Goal: Task Accomplishment & Management: Use online tool/utility

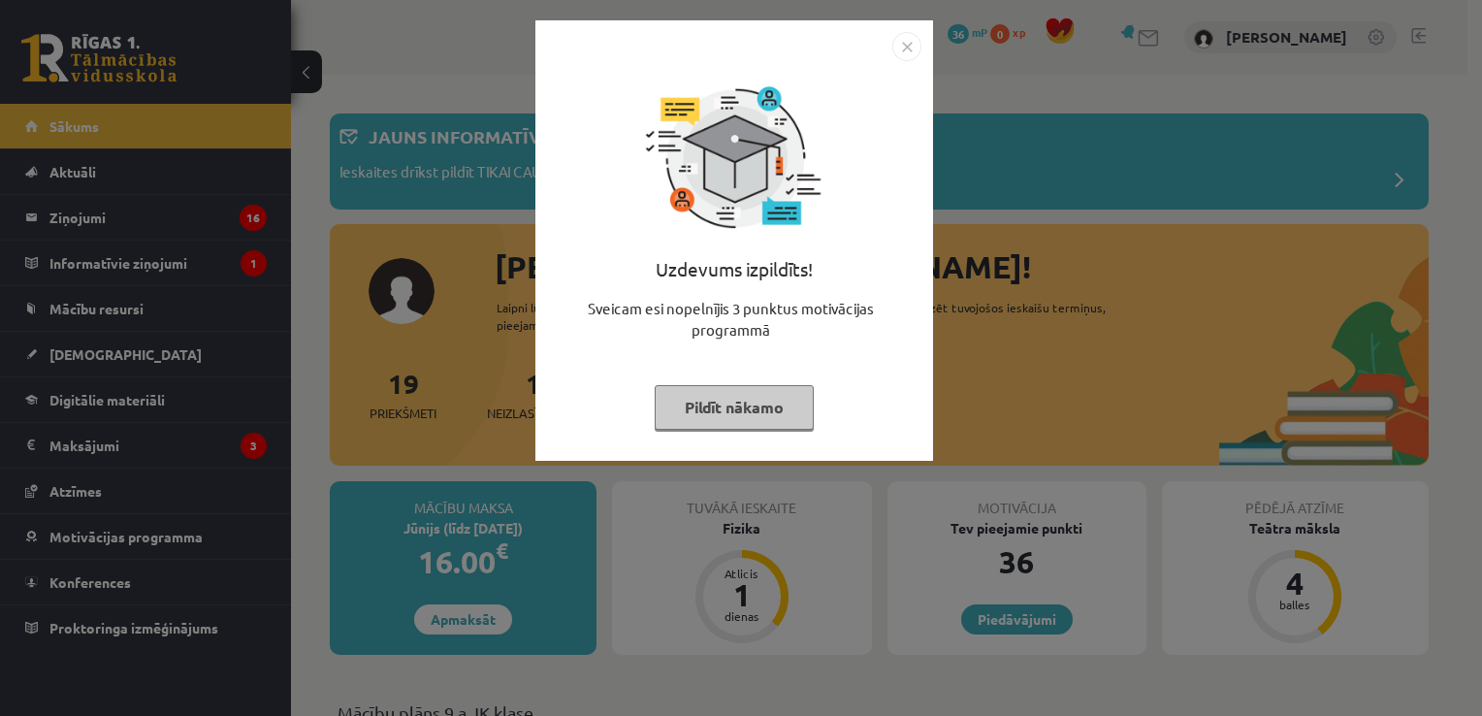
click at [698, 412] on button "Pildīt nākamo" at bounding box center [734, 407] width 159 height 45
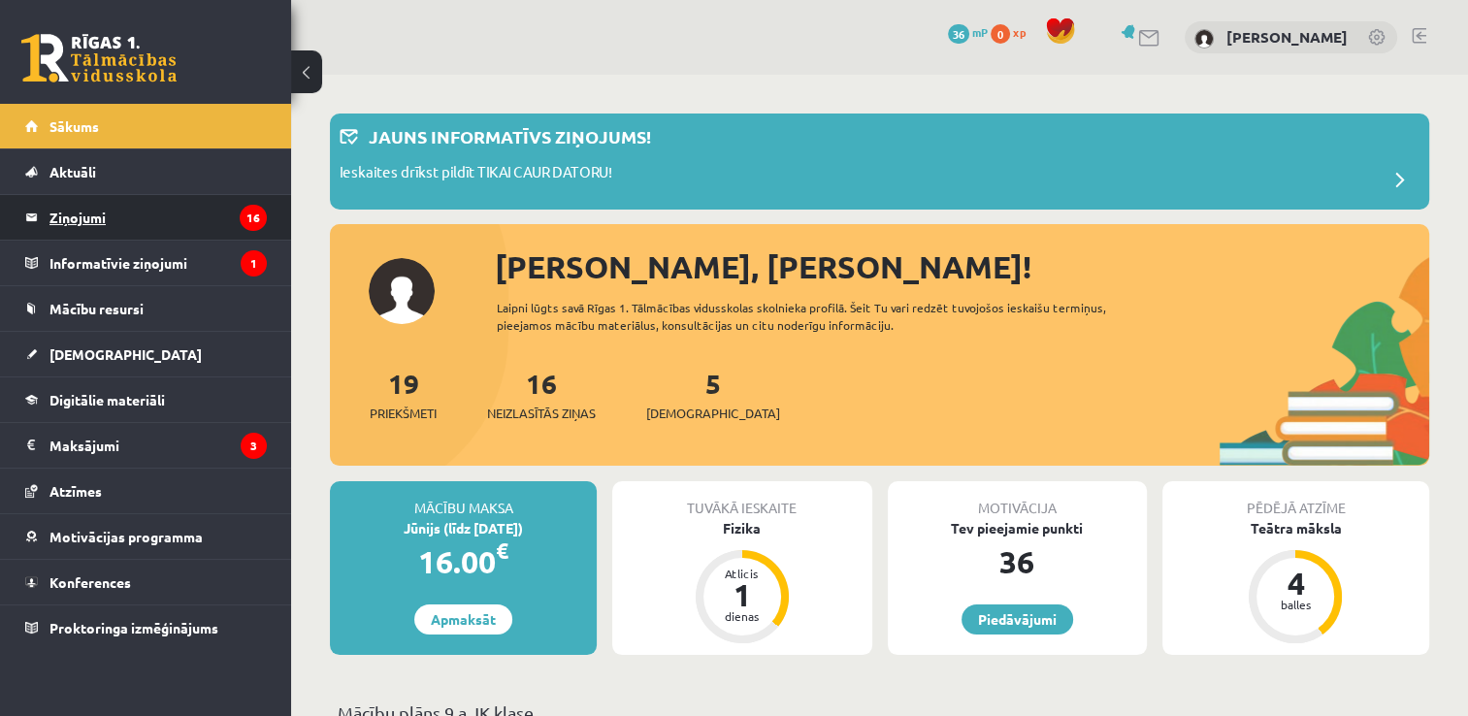
click at [198, 205] on legend "Ziņojumi 16" at bounding box center [157, 217] width 217 height 45
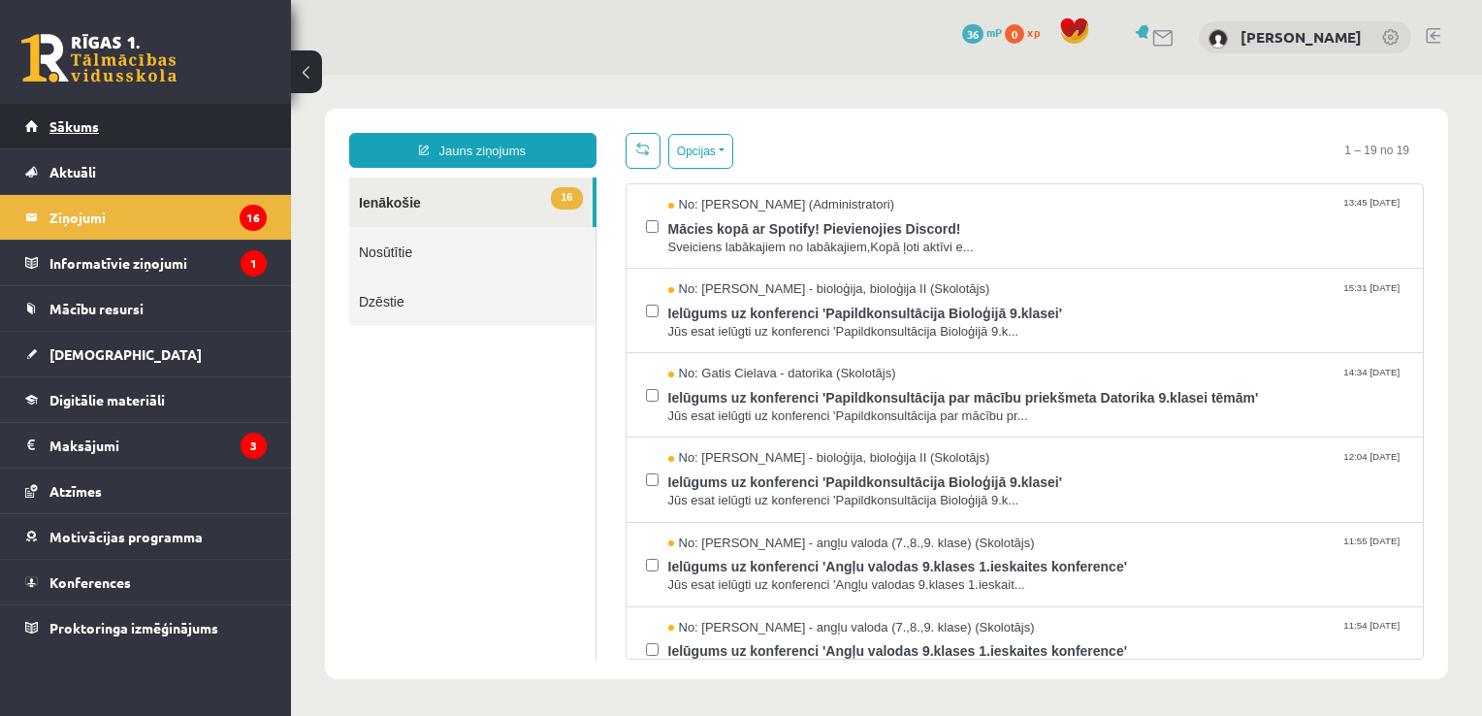
click at [105, 118] on link "Sākums" at bounding box center [146, 126] width 242 height 45
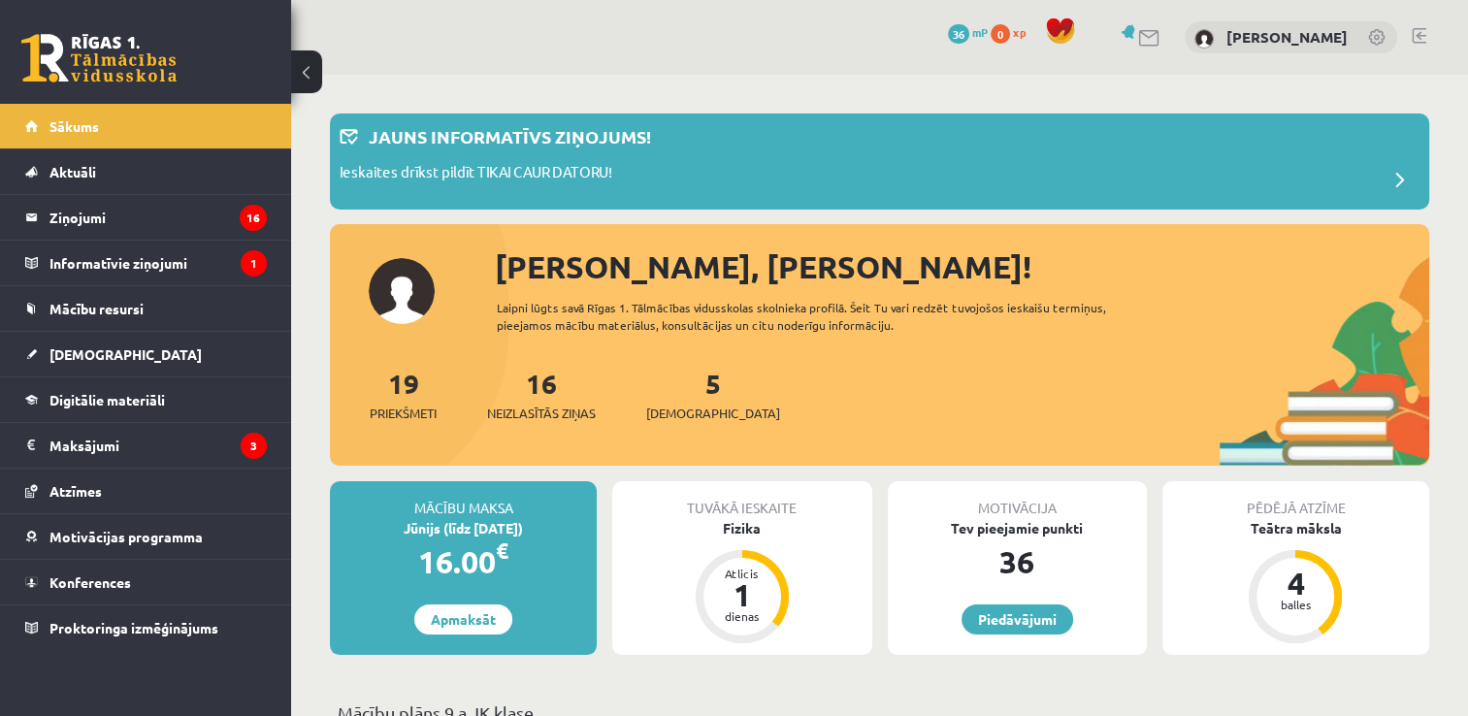
click at [128, 261] on legend "Informatīvie ziņojumi 1" at bounding box center [157, 263] width 217 height 45
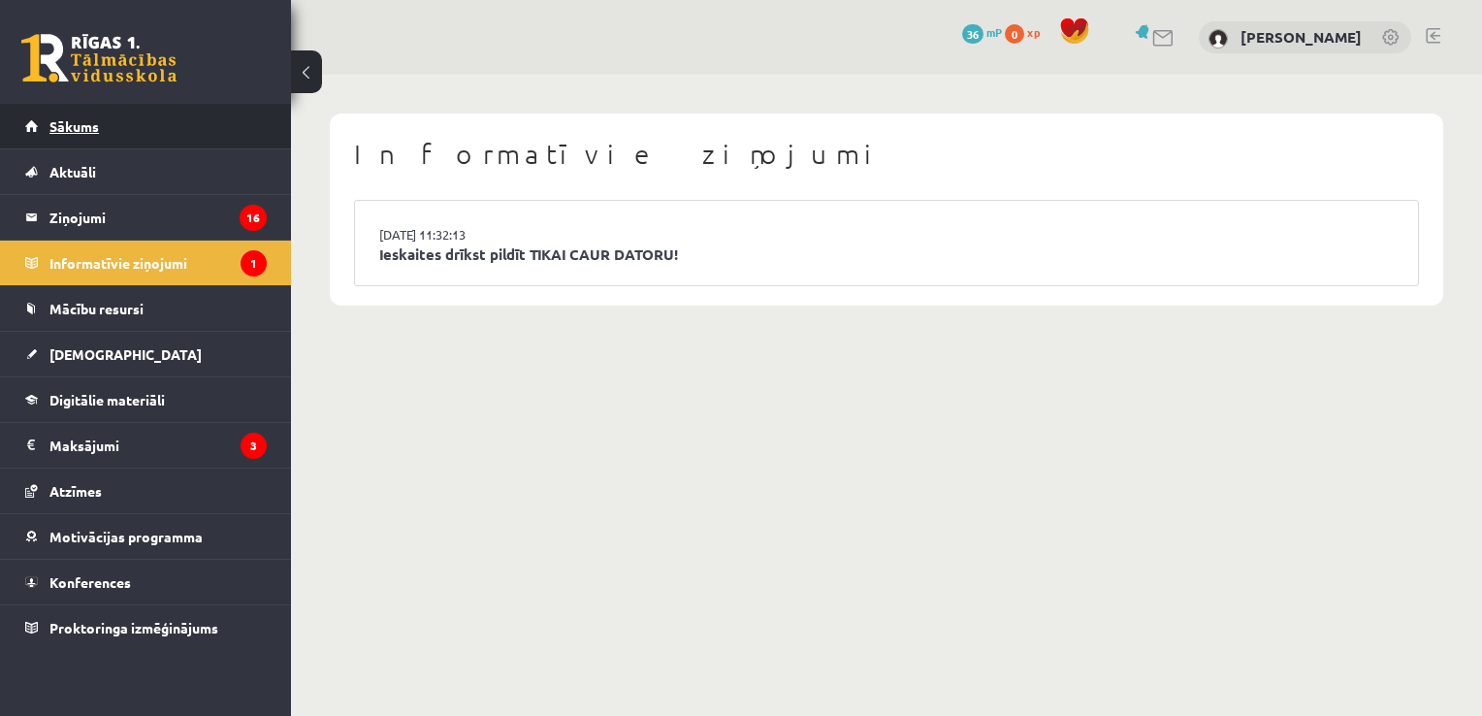
click at [71, 126] on span "Sākums" at bounding box center [73, 125] width 49 height 17
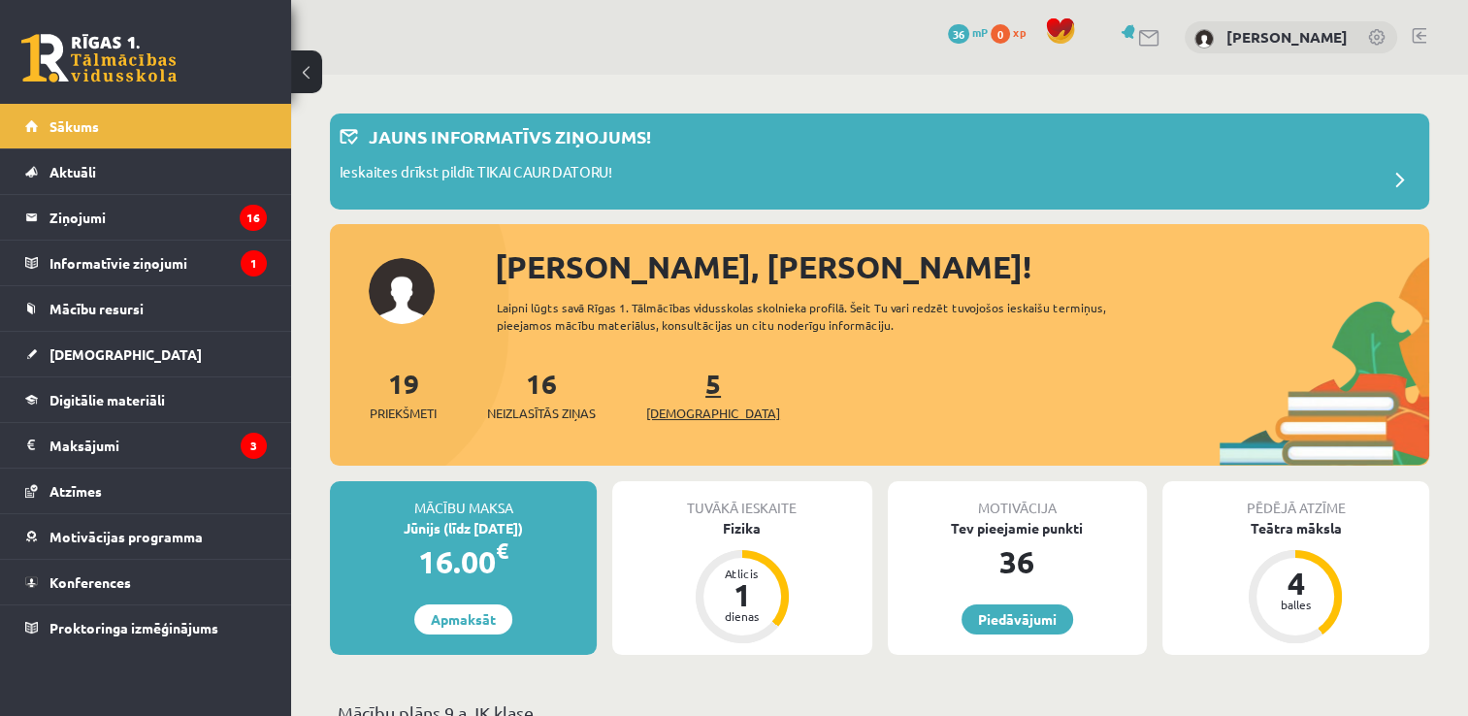
click at [683, 388] on link "5 Ieskaites" at bounding box center [713, 394] width 134 height 57
